Goal: Task Accomplishment & Management: Manage account settings

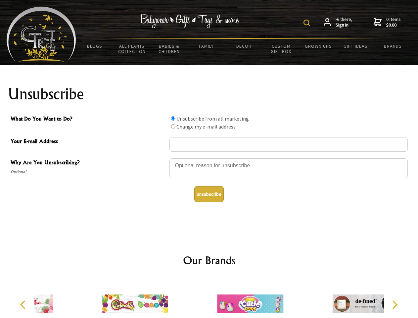
click at [308, 23] on img at bounding box center [307, 23] width 7 height 7
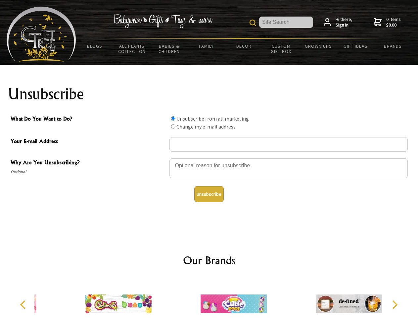
click at [209, 158] on div at bounding box center [289, 169] width 238 height 23
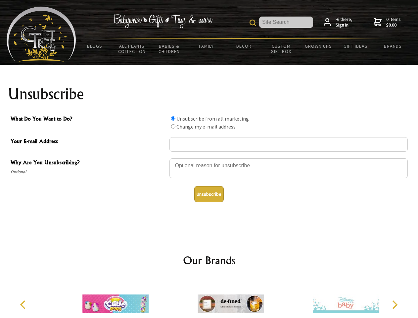
click at [173, 118] on input "What Do You Want to Do?" at bounding box center [173, 118] width 4 height 4
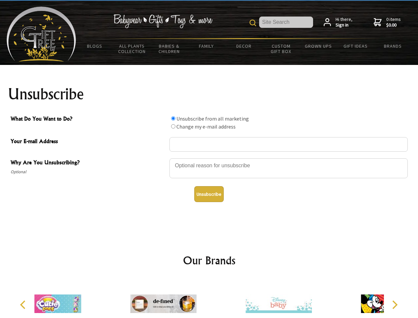
click at [173, 126] on input "What Do You Want to Do?" at bounding box center [173, 126] width 4 height 4
radio input "true"
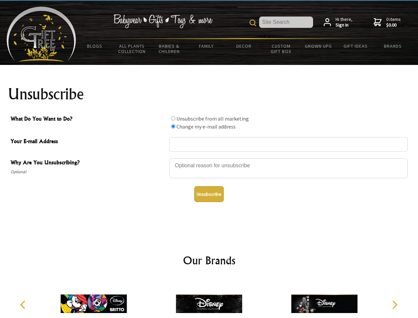
click at [209, 194] on button "Unsubscribe" at bounding box center [208, 194] width 29 height 16
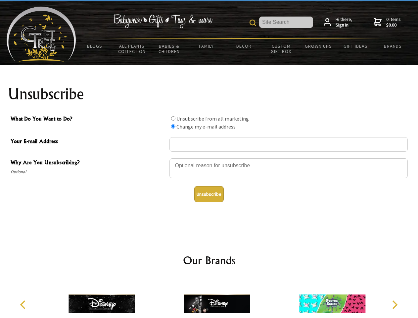
click at [209, 298] on img at bounding box center [217, 304] width 66 height 50
